Goal: Task Accomplishment & Management: Complete application form

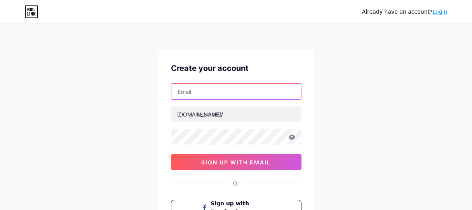
click at [194, 97] on input "text" at bounding box center [236, 92] width 130 height 16
paste input "[EMAIL_ADDRESS][DOMAIN_NAME]"
type input "[EMAIL_ADDRESS][DOMAIN_NAME]"
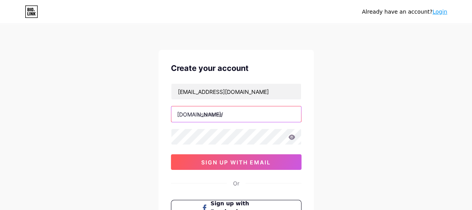
click at [201, 115] on input "text" at bounding box center [236, 114] width 130 height 16
paste input "sikkimbirds"
type input "sikkimbirds"
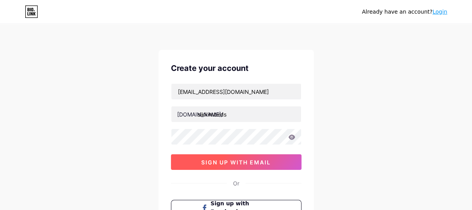
click at [233, 165] on button "sign up with email" at bounding box center [236, 162] width 131 height 16
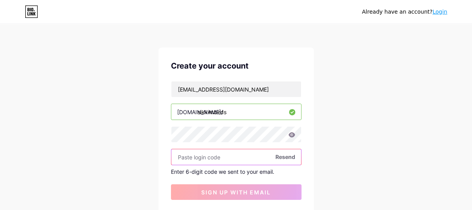
scroll to position [38, 0]
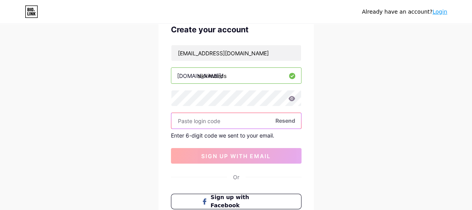
paste input "956250"
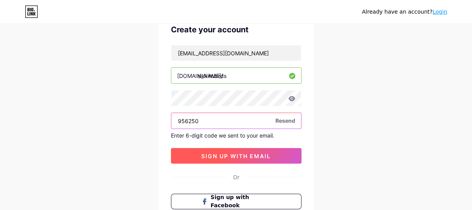
type input "956250"
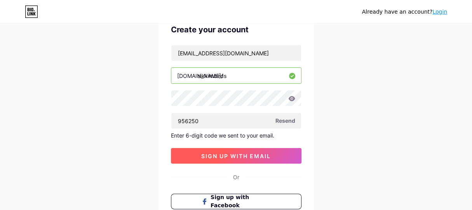
click at [223, 152] on span "sign up with email" at bounding box center [236, 155] width 70 height 7
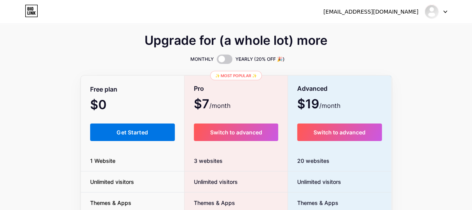
click at [141, 134] on span "Get Started" at bounding box center [132, 132] width 31 height 7
click at [131, 132] on span "Get Started" at bounding box center [132, 132] width 31 height 7
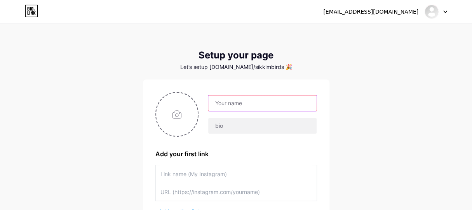
click at [234, 106] on input "text" at bounding box center [262, 103] width 108 height 16
paste input "Sikkim Birds"
type input "Sikkim Birds"
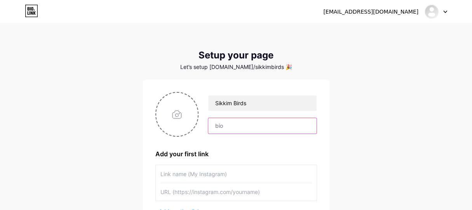
click at [237, 128] on input "text" at bounding box center [262, 126] width 108 height 16
paste input "162 characters — optimal. Are you looking for an ideal birding tour operator in…"
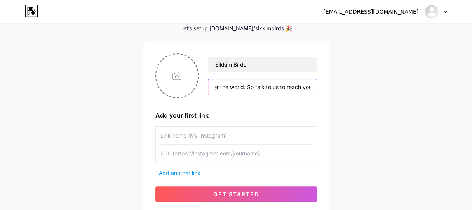
type input "162 characters — optimal. Are you looking for an ideal birding tour operator in…"
click at [210, 150] on input "text" at bounding box center [237, 152] width 152 height 17
click at [175, 140] on input "text" at bounding box center [237, 134] width 152 height 17
paste input "Birding Tour Operator in [GEOGRAPHIC_DATA]"
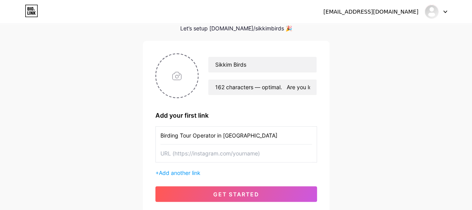
type input "Birding Tour Operator in [GEOGRAPHIC_DATA]"
click at [182, 152] on input "text" at bounding box center [237, 152] width 152 height 17
paste input "[URL][DOMAIN_NAME]"
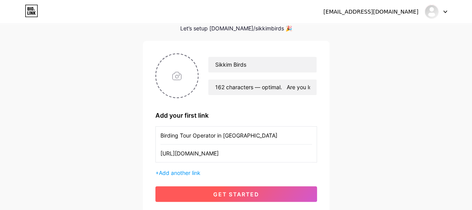
type input "[URL][DOMAIN_NAME]"
click at [220, 189] on button "get started" at bounding box center [237, 194] width 162 height 16
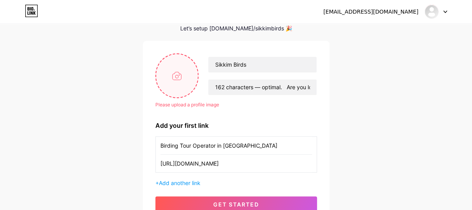
click at [180, 79] on input "file" at bounding box center [177, 75] width 42 height 43
type input "C:\fakepath\1686291609.png"
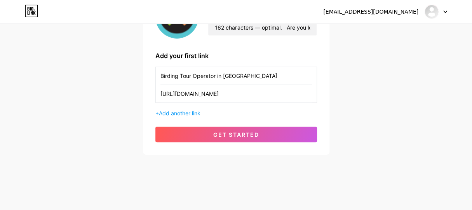
scroll to position [20, 0]
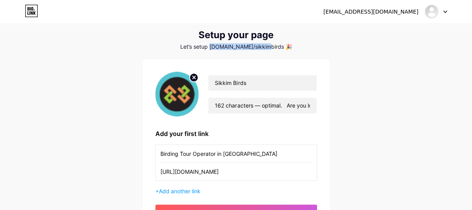
drag, startPoint x: 221, startPoint y: 47, endPoint x: 270, endPoint y: 45, distance: 48.6
click at [270, 45] on div "Let’s setup [DOMAIN_NAME]/sikkimbirds 🎉" at bounding box center [236, 47] width 187 height 6
copy div "[DOMAIN_NAME]/sikkimbirds"
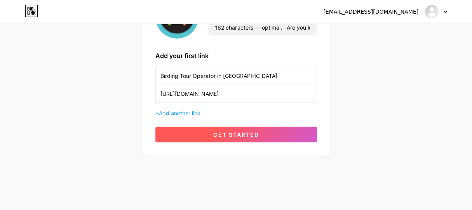
click at [245, 136] on span "get started" at bounding box center [236, 134] width 46 height 7
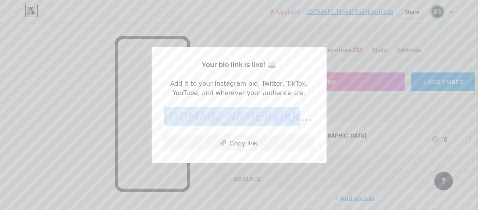
drag, startPoint x: 182, startPoint y: 119, endPoint x: 298, endPoint y: 118, distance: 115.5
click at [298, 118] on div "[DOMAIN_NAME]/ sikkimbirds" at bounding box center [239, 116] width 150 height 19
copy div "[DOMAIN_NAME]/ sikkimbirds"
